Goal: Navigation & Orientation: Find specific page/section

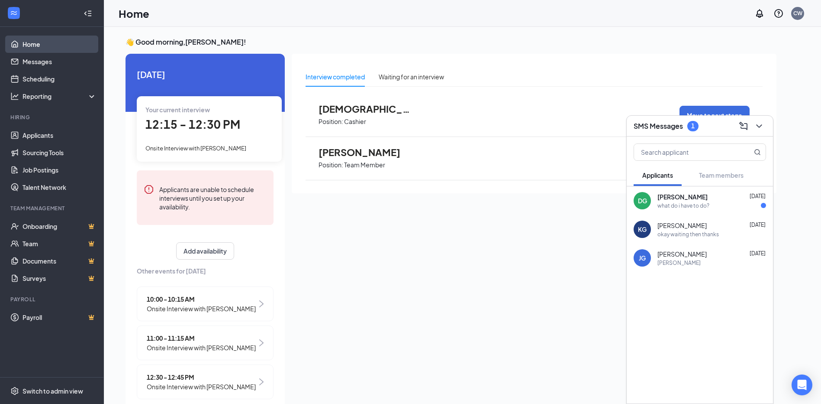
click at [42, 42] on link "Home" at bounding box center [60, 44] width 74 height 17
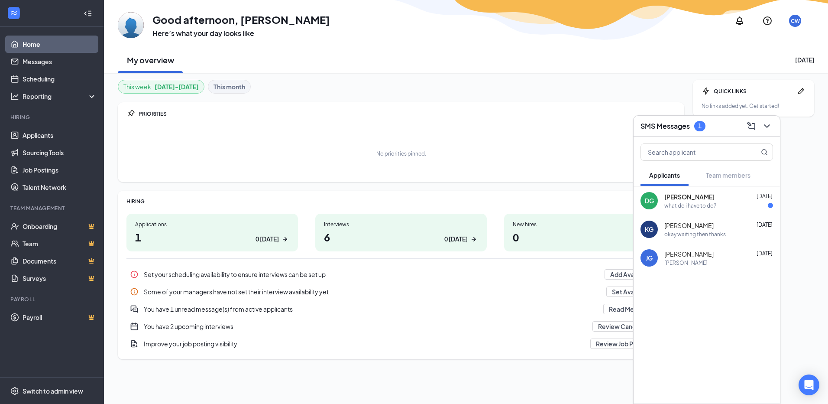
click at [359, 231] on h1 "6 0 [DATE]" at bounding box center [401, 236] width 154 height 15
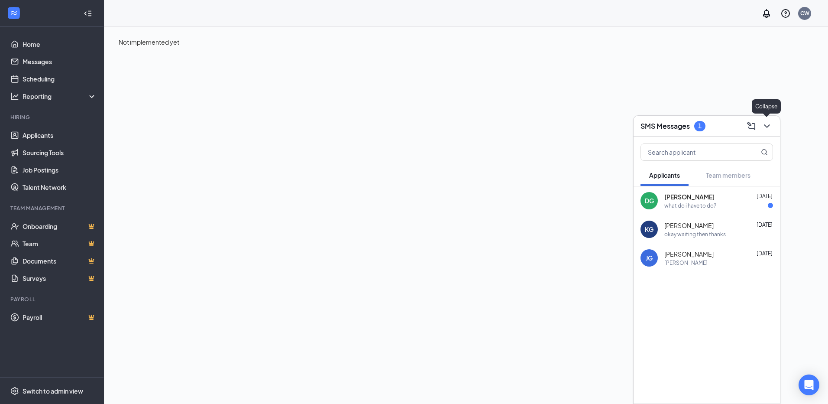
drag, startPoint x: 767, startPoint y: 128, endPoint x: 732, endPoint y: 135, distance: 35.3
click at [766, 128] on icon "ChevronDown" at bounding box center [767, 126] width 10 height 10
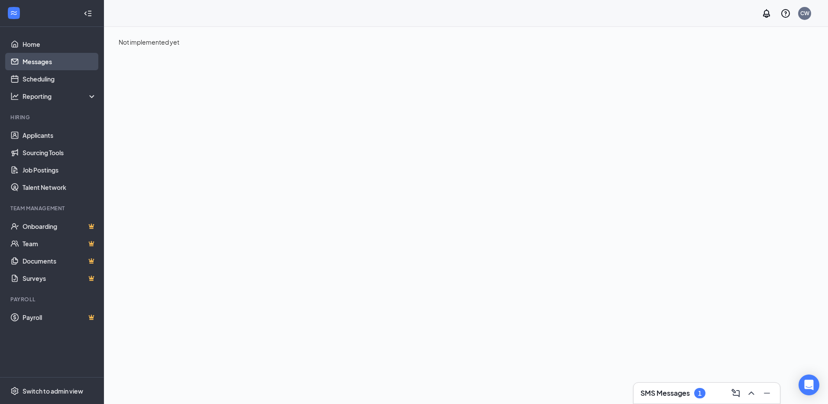
click at [40, 62] on link "Messages" at bounding box center [60, 61] width 74 height 17
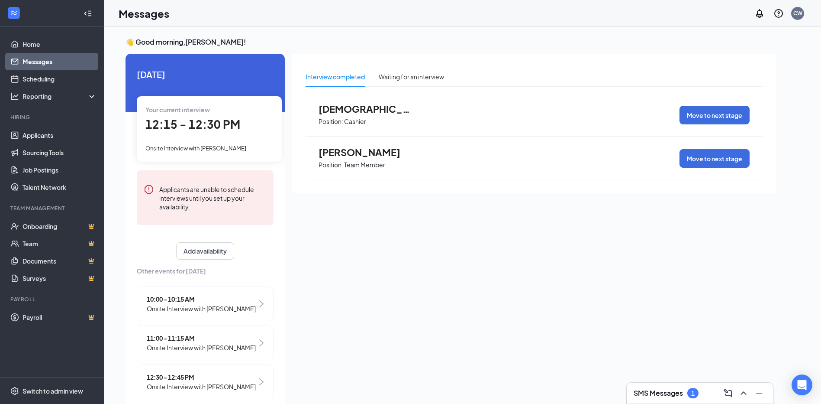
click at [344, 155] on span "[PERSON_NAME]" at bounding box center [366, 151] width 95 height 11
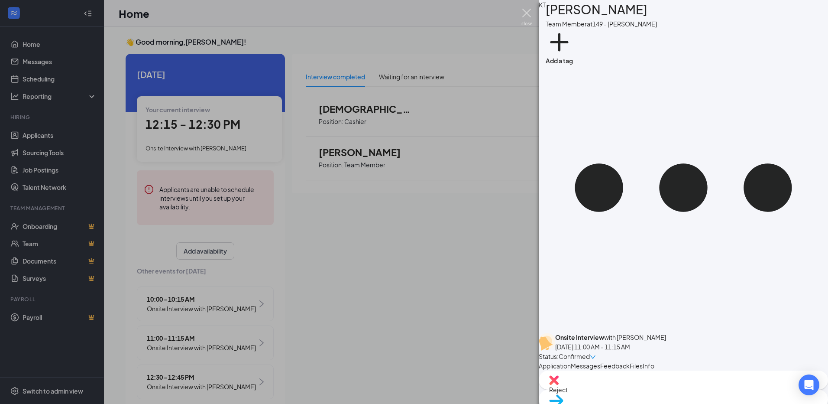
click at [529, 16] on img at bounding box center [526, 17] width 11 height 17
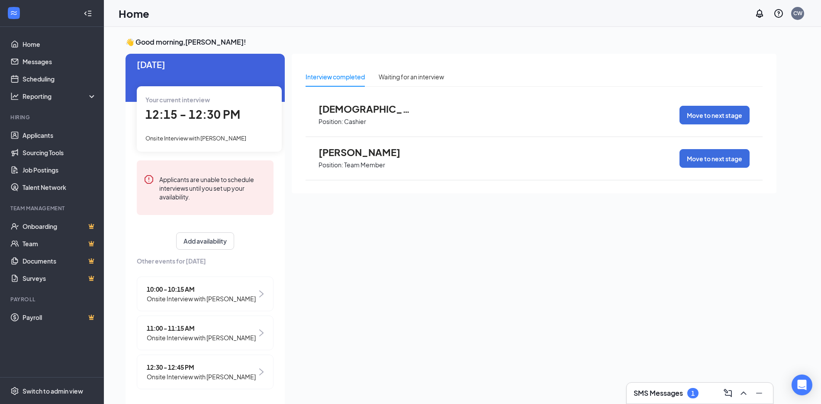
scroll to position [18, 0]
